Goal: Transaction & Acquisition: Book appointment/travel/reservation

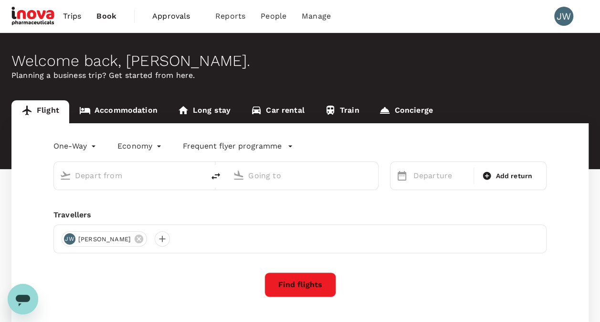
type input "roundtrip"
type input "Singapore Changi (SIN)"
type input "[PERSON_NAME] Intl (MNL)"
type input "Singapore Changi (SIN)"
type input "[PERSON_NAME] Intl (MNL)"
